Goal: Information Seeking & Learning: Check status

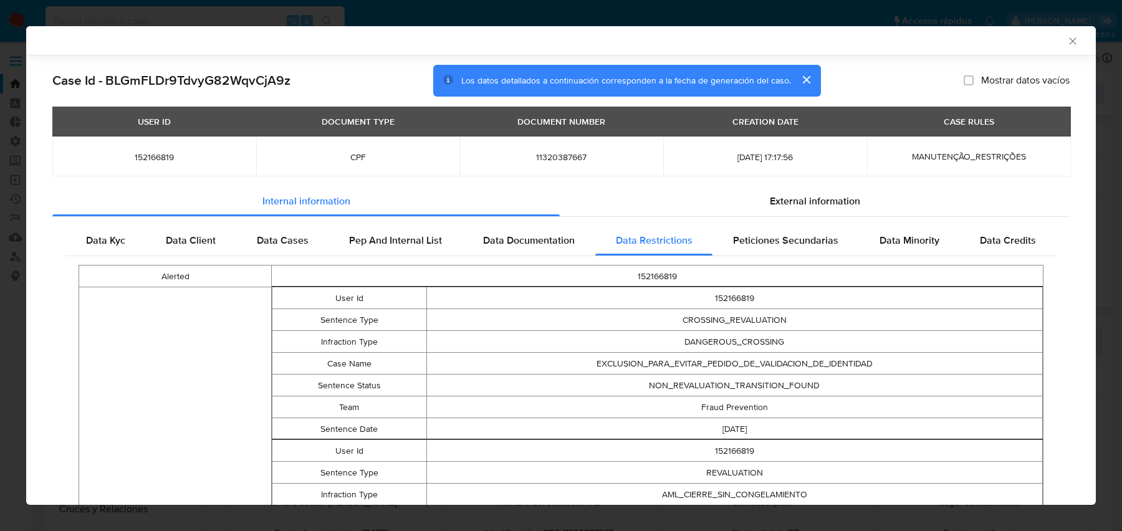
select select "10"
click at [135, 20] on input at bounding box center [194, 21] width 299 height 16
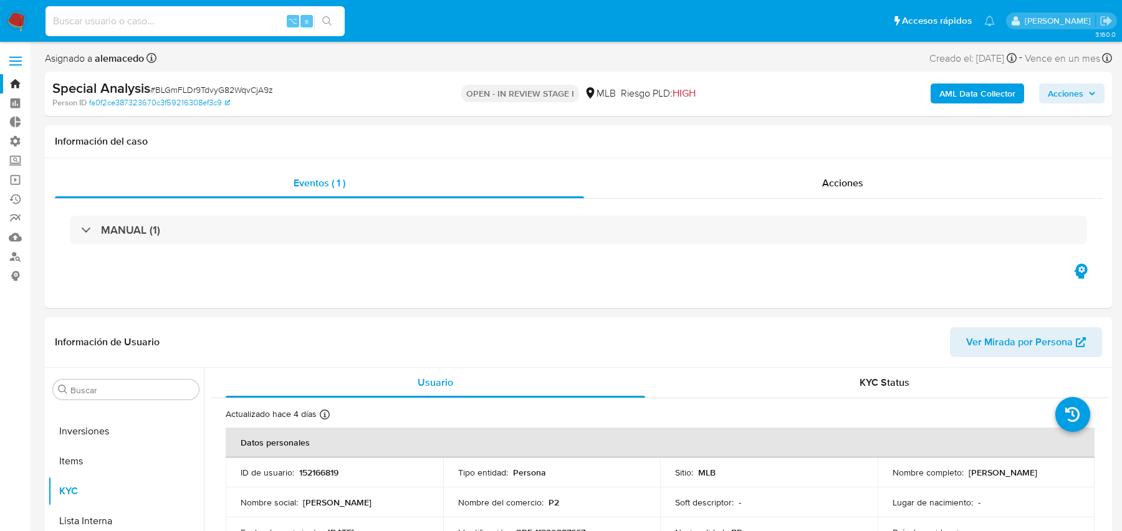
paste input "674399717"
type input "674399717"
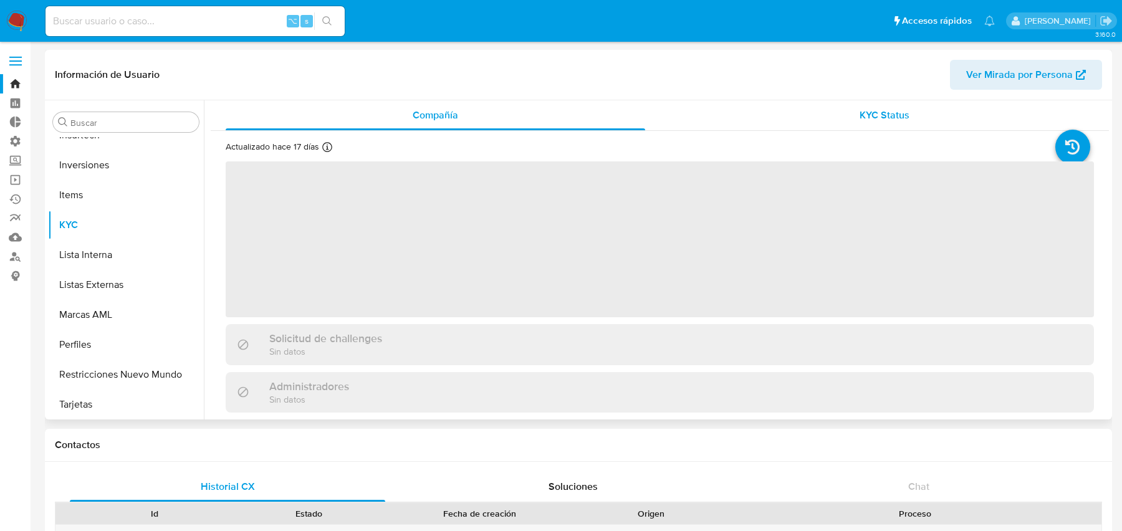
scroll to position [586, 0]
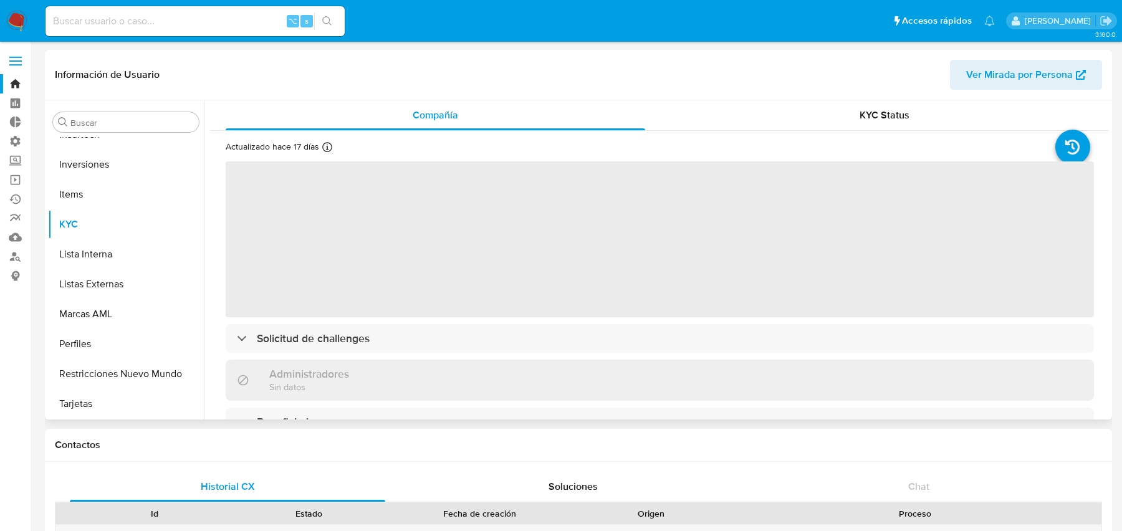
select select "10"
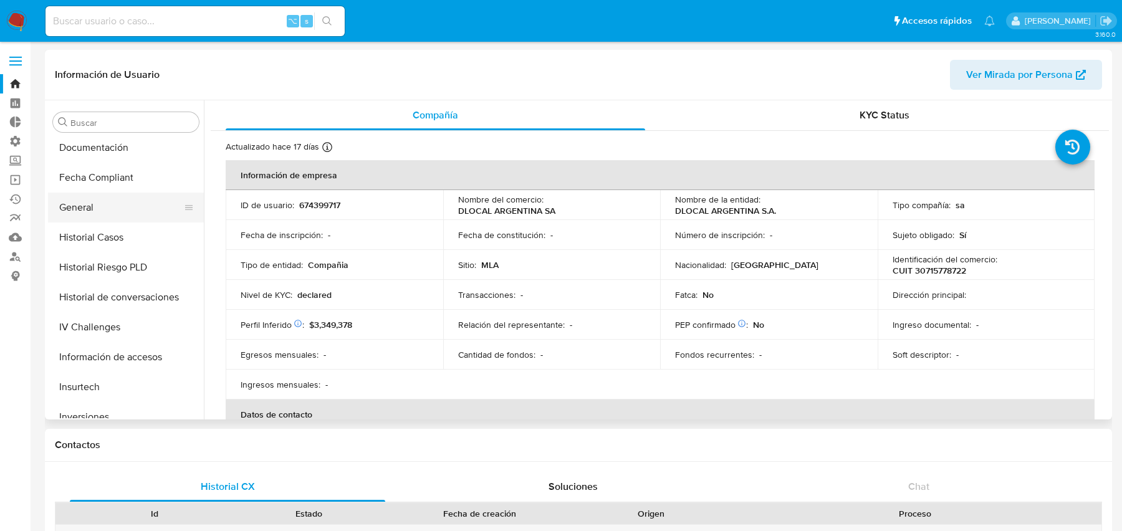
scroll to position [327, 0]
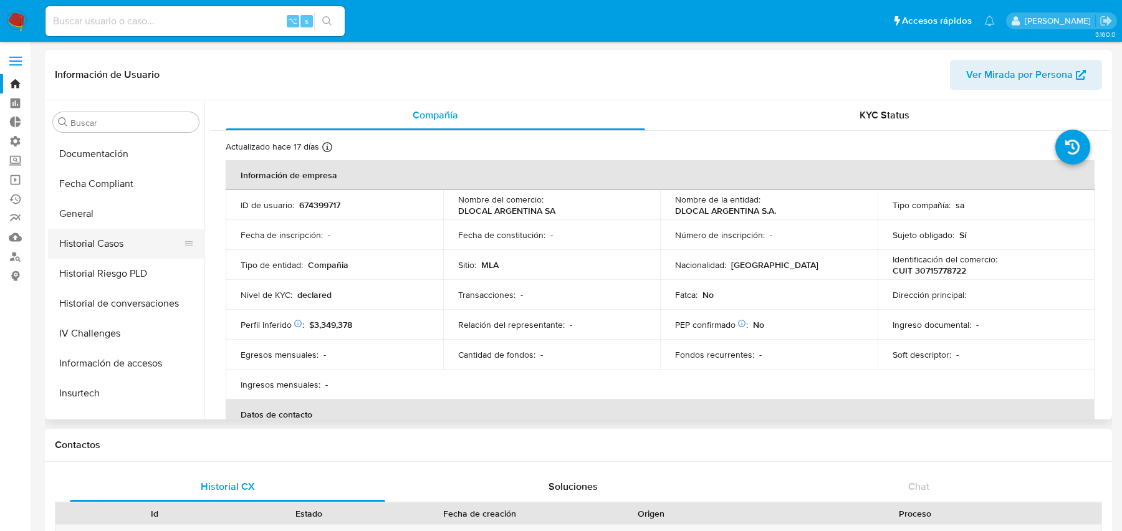
click at [125, 241] on button "Historial Casos" at bounding box center [121, 244] width 146 height 30
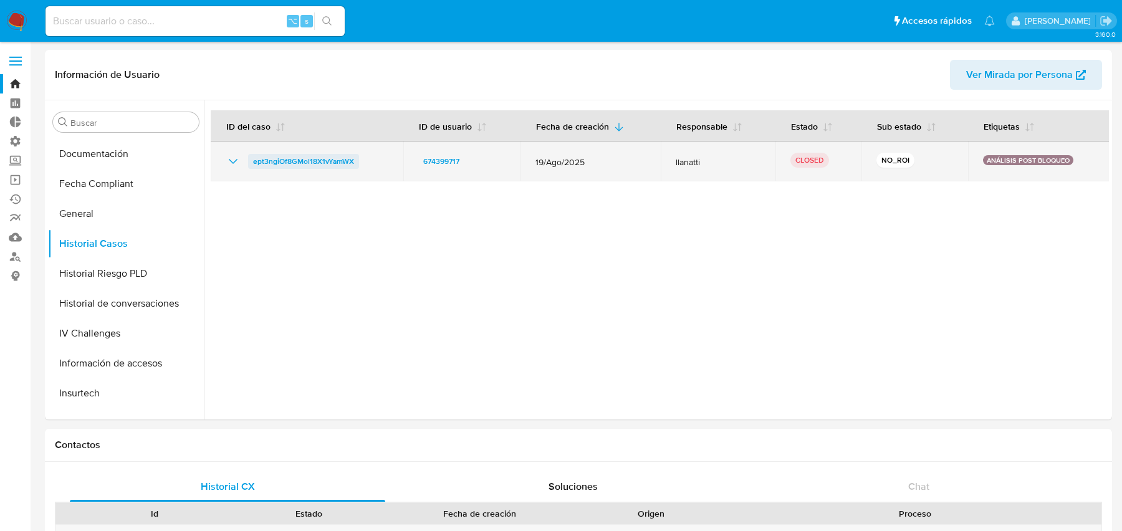
click at [331, 163] on span "ept3ngiOf8GMol18X1vYamWX" at bounding box center [303, 161] width 101 height 15
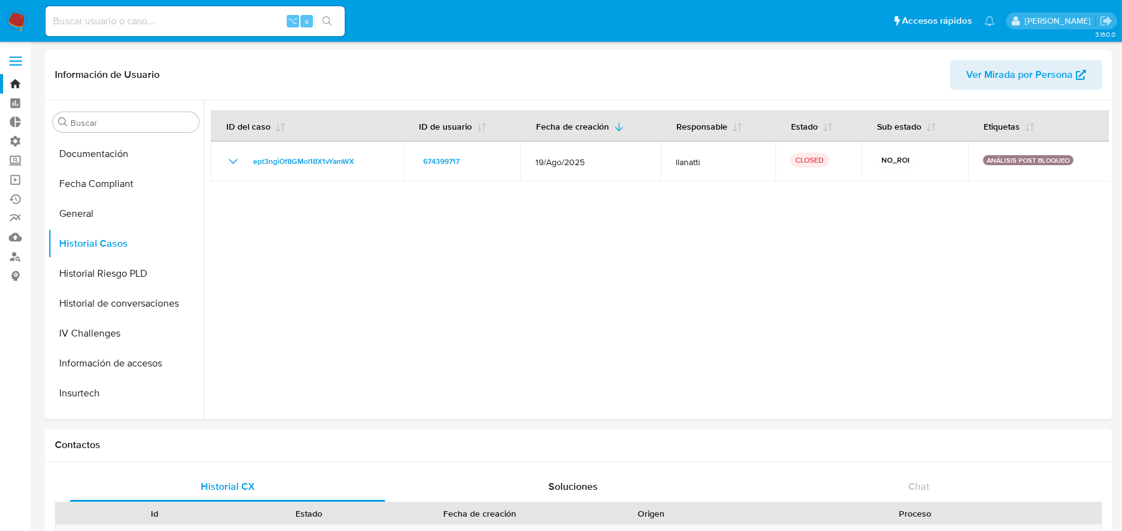
click at [198, 28] on input at bounding box center [194, 21] width 299 height 16
paste input "674399717"
type input "674399717"
click at [1016, 75] on span "Ver Mirada por Persona" at bounding box center [1019, 75] width 107 height 30
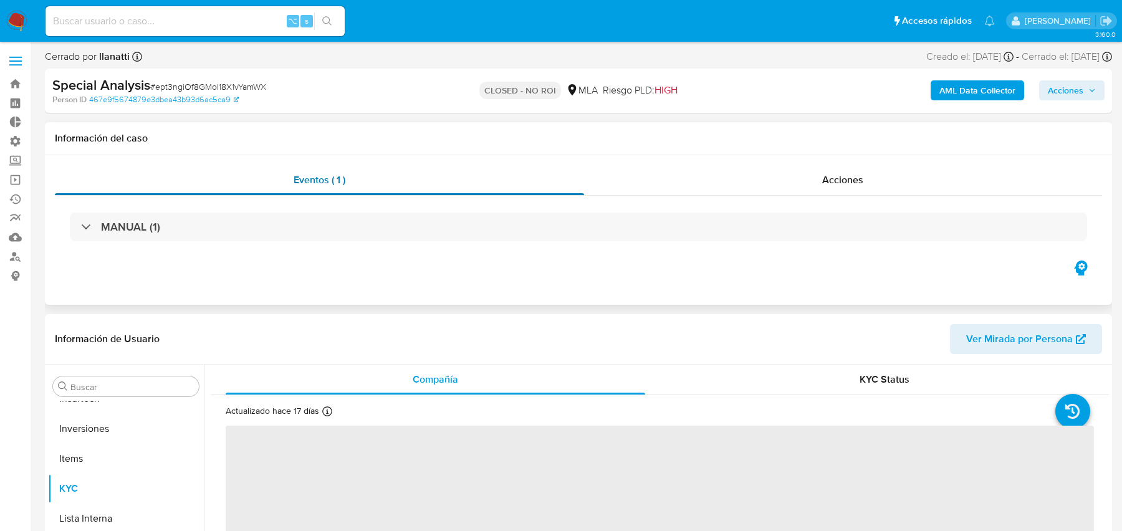
scroll to position [586, 0]
click at [993, 83] on b "AML Data Collector" at bounding box center [977, 90] width 76 height 20
select select "10"
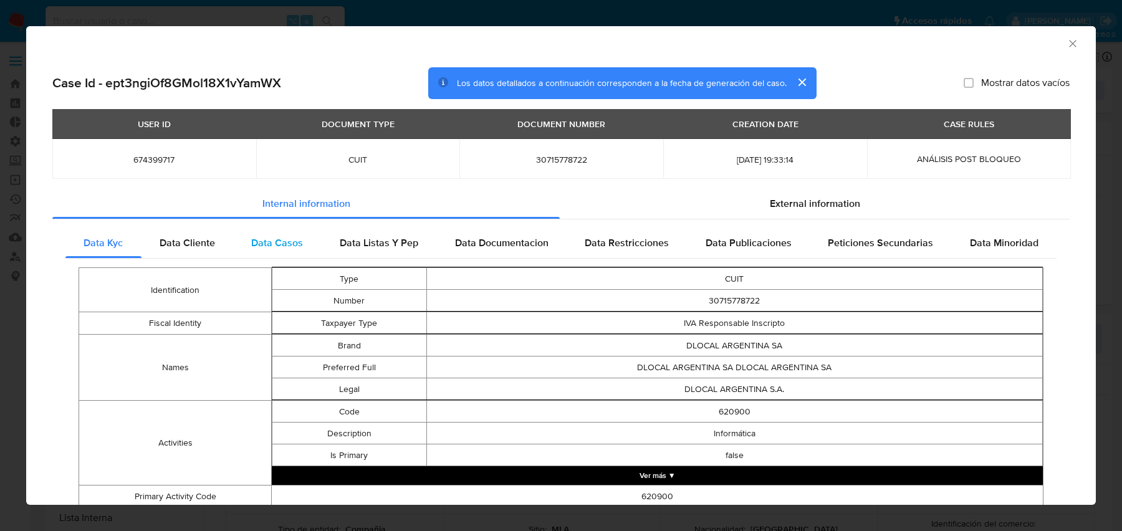
click at [270, 231] on div "Data Casos" at bounding box center [277, 243] width 88 height 30
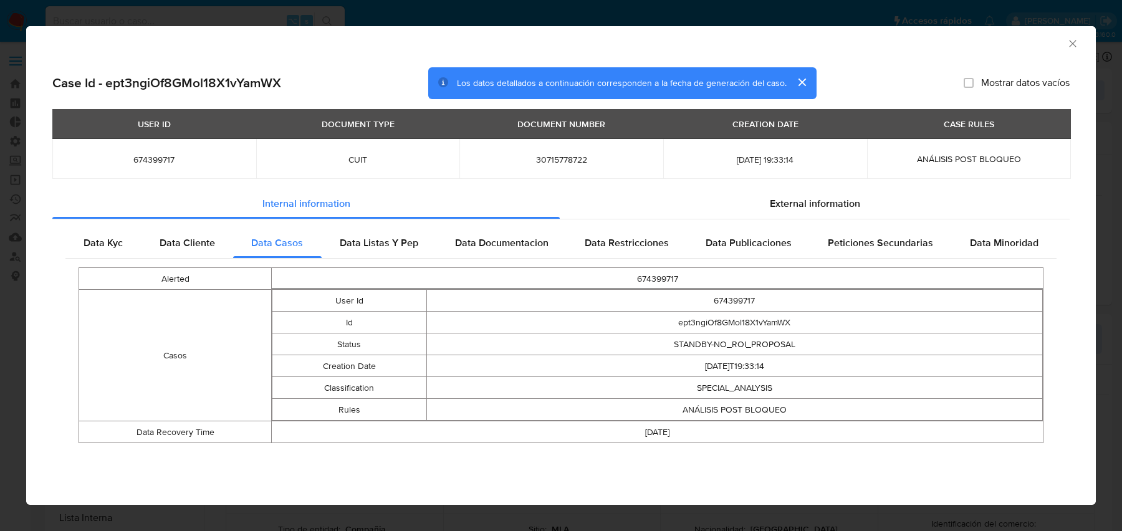
click at [680, 305] on td "674399717" at bounding box center [734, 301] width 616 height 22
click at [653, 276] on td "674399717" at bounding box center [658, 279] width 772 height 22
copy td "674399717"
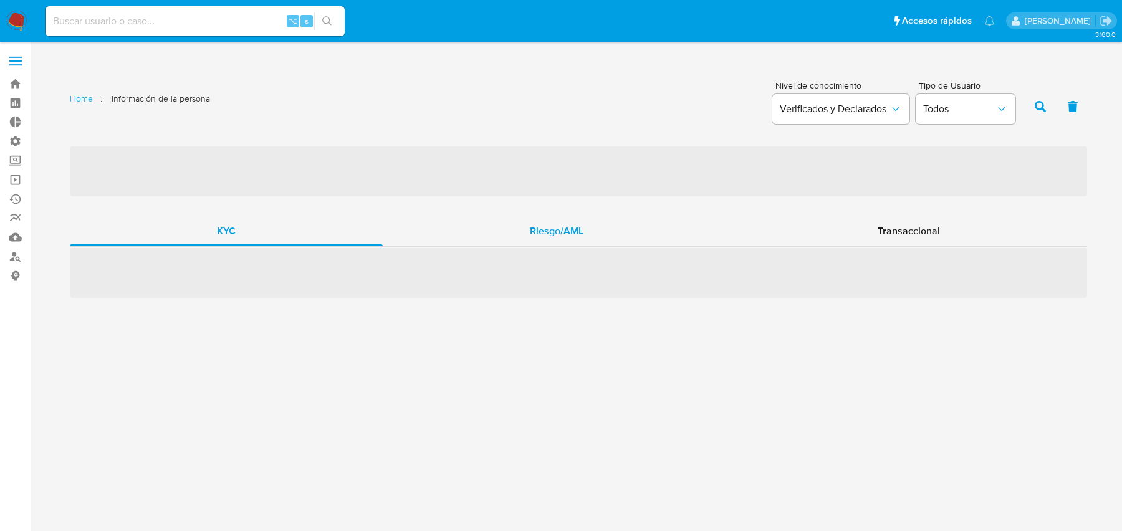
click at [517, 224] on div "Riesgo/AML" at bounding box center [557, 231] width 348 height 30
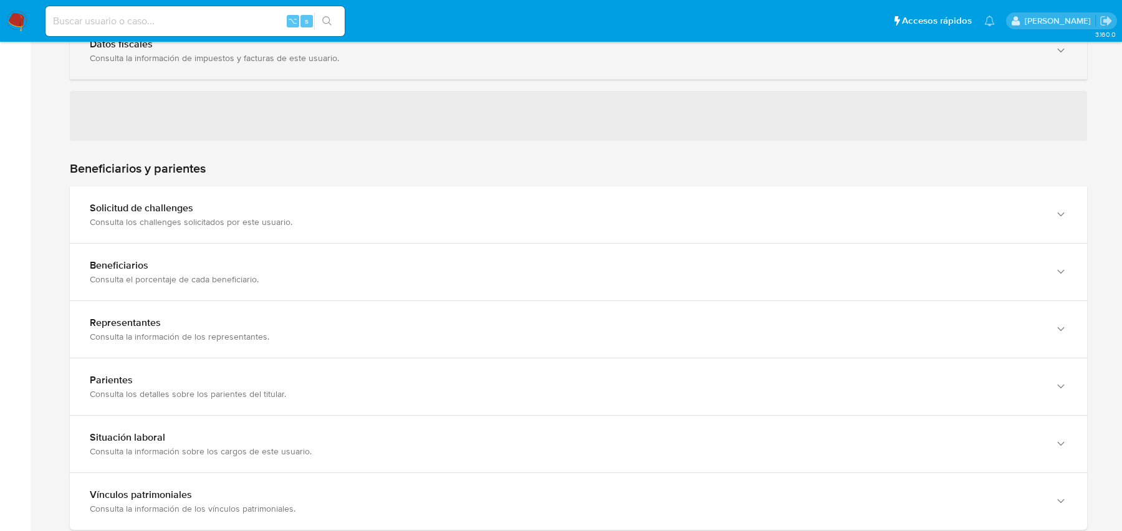
scroll to position [403, 0]
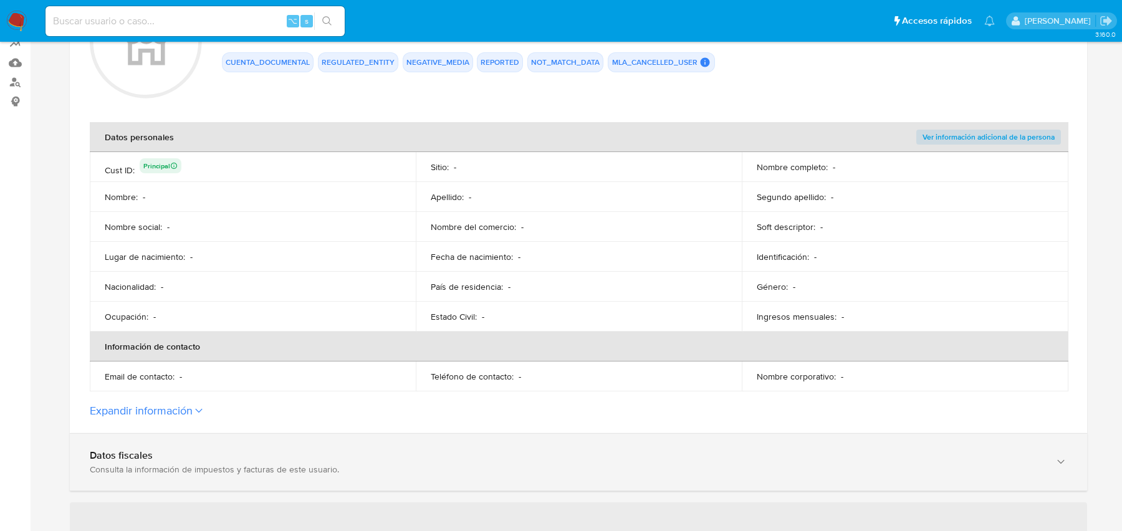
scroll to position [0, 0]
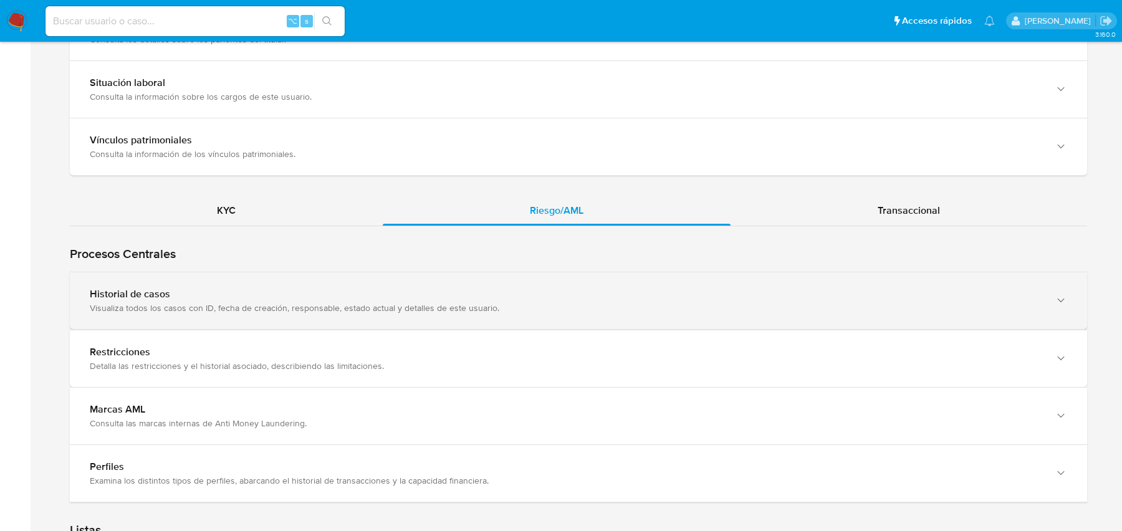
click at [187, 304] on div "Visualiza todos los casos con ID, fecha de creación, responsable, estado actual…" at bounding box center [566, 307] width 952 height 11
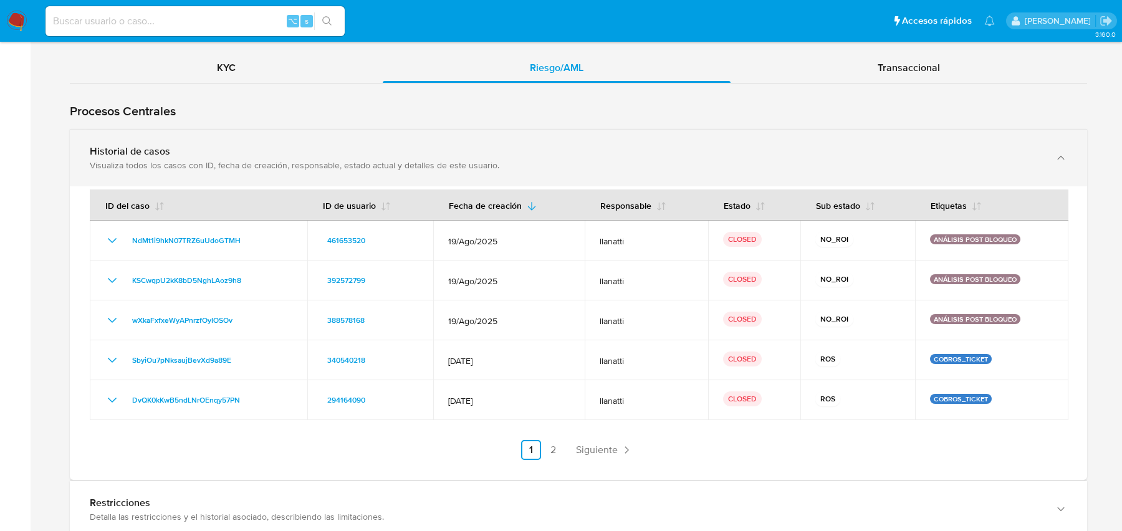
scroll to position [1085, 0]
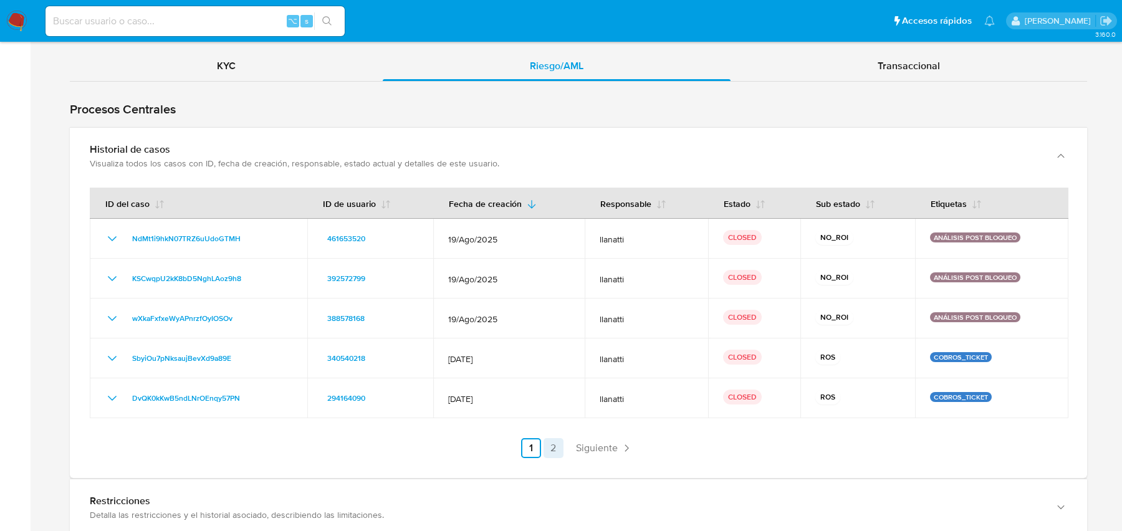
click at [546, 447] on link "2" at bounding box center [553, 448] width 20 height 20
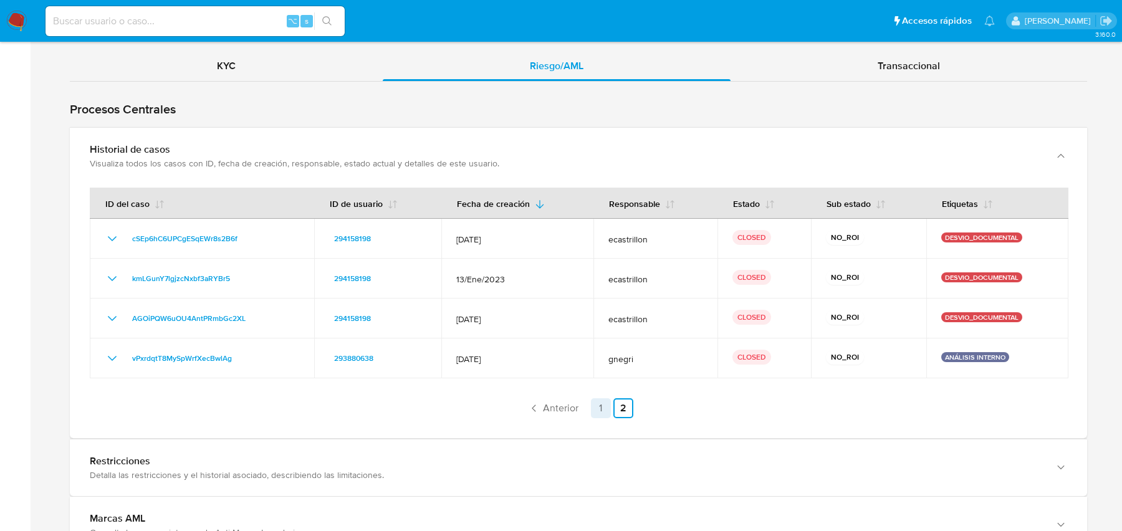
click at [600, 411] on link "1" at bounding box center [601, 408] width 20 height 20
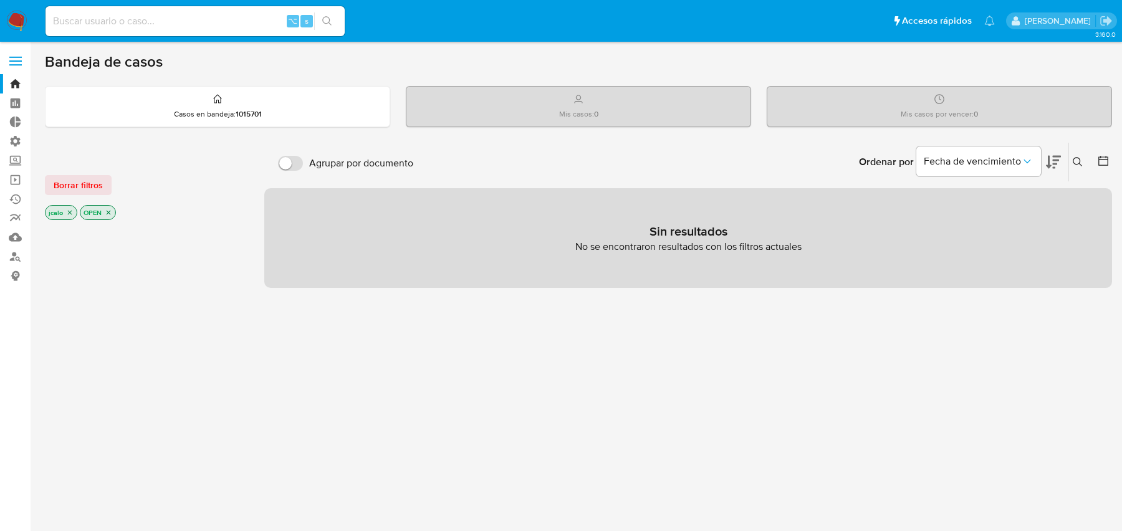
click at [70, 211] on icon "close-filter" at bounding box center [69, 212] width 7 height 7
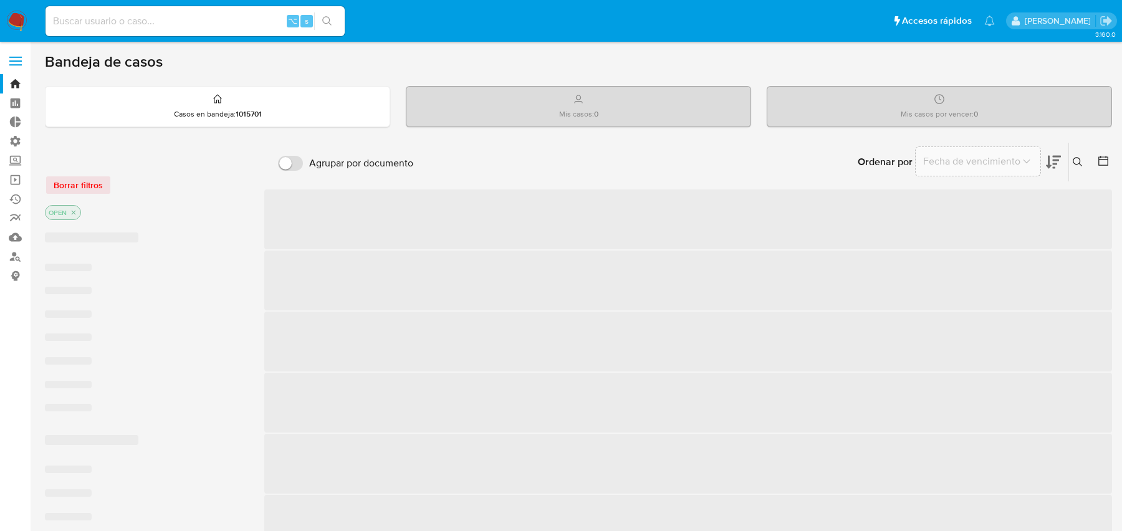
click at [70, 211] on icon "close-filter" at bounding box center [73, 212] width 7 height 7
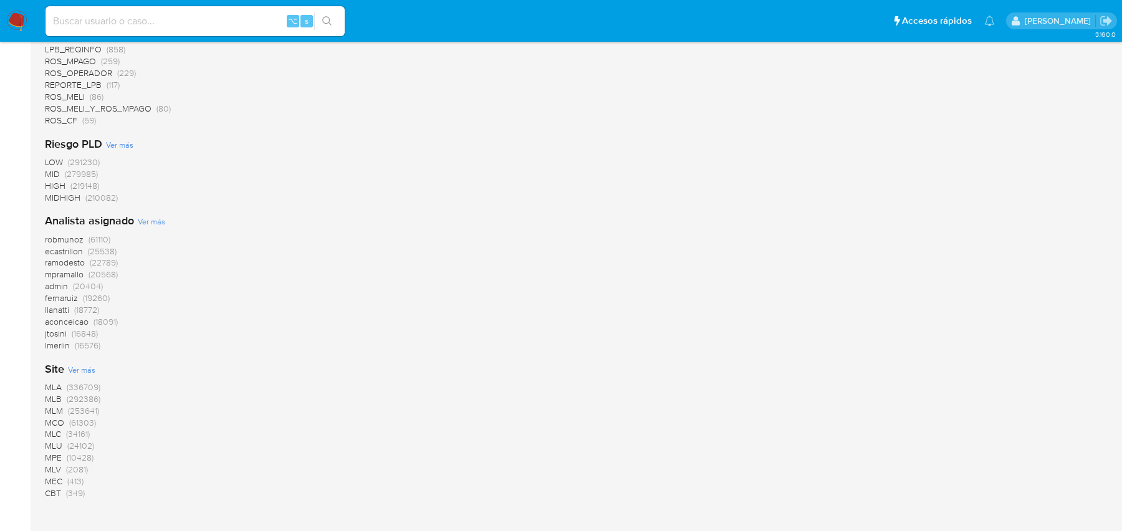
scroll to position [1030, 0]
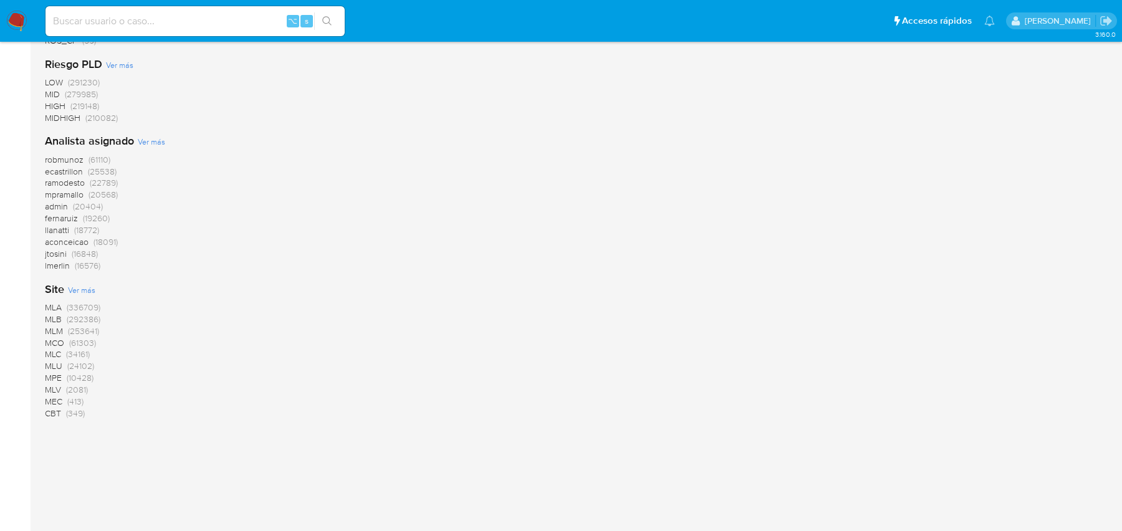
click at [59, 308] on span "MLA" at bounding box center [53, 307] width 17 height 12
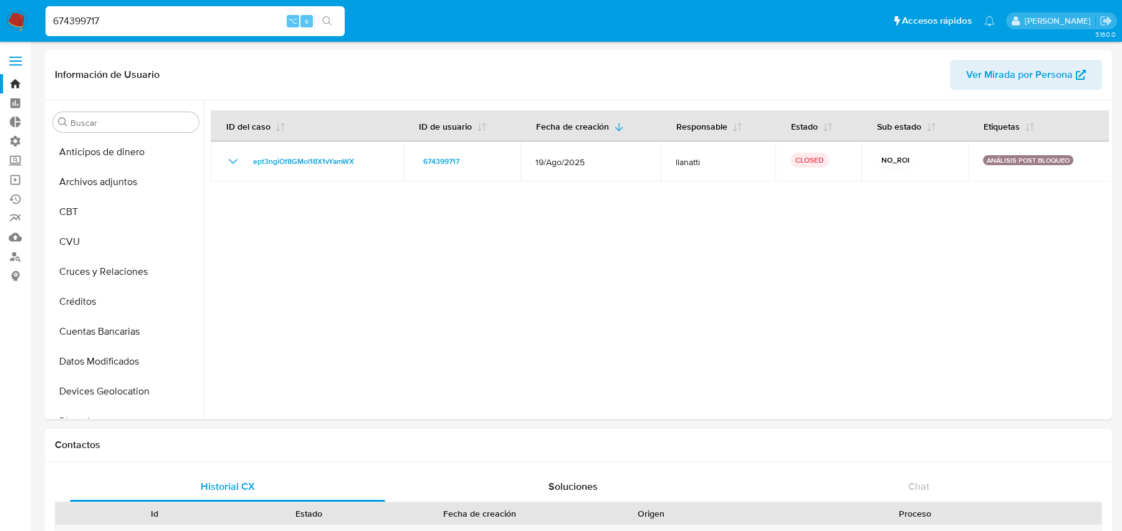
select select "10"
